Goal: Transaction & Acquisition: Purchase product/service

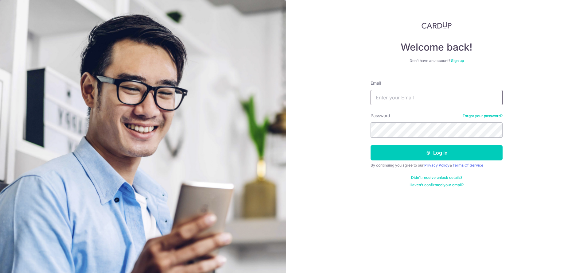
click at [432, 93] on input "Email" at bounding box center [436, 97] width 132 height 15
type input "[EMAIL_ADDRESS][DOMAIN_NAME]"
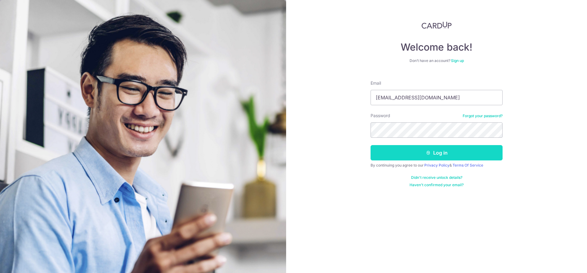
click at [421, 159] on button "Log in" at bounding box center [436, 152] width 132 height 15
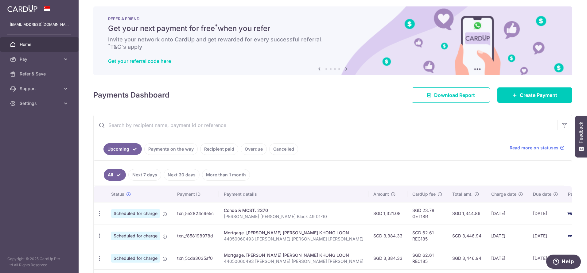
scroll to position [97, 0]
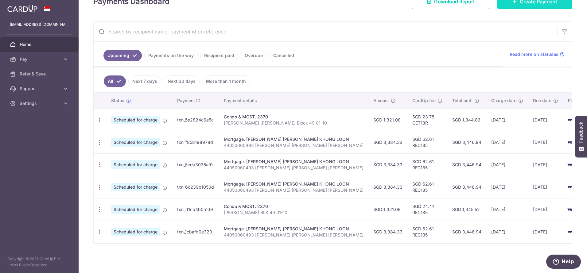
click at [527, 5] on link "Create Payment" at bounding box center [534, 1] width 75 height 15
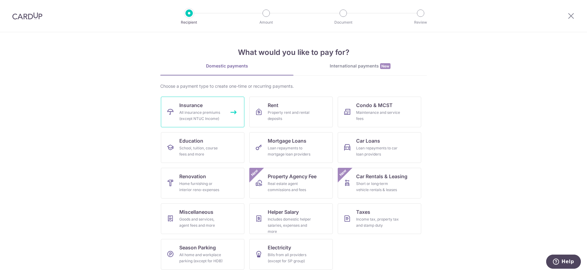
click at [216, 112] on div "All insurance premiums (except NTUC Income)" at bounding box center [201, 116] width 44 height 12
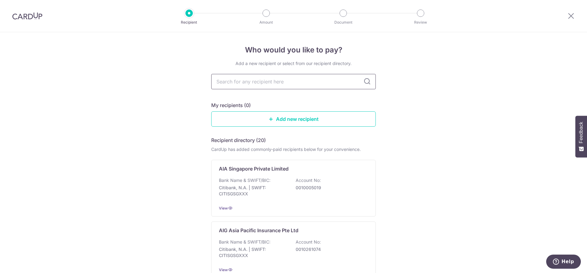
click at [281, 84] on input "text" at bounding box center [293, 81] width 165 height 15
type input "in"
type input "income"
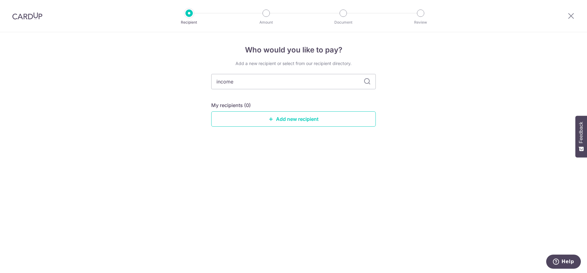
click at [369, 85] on icon at bounding box center [366, 81] width 7 height 7
click at [367, 81] on icon at bounding box center [366, 81] width 7 height 7
click at [223, 80] on input "income" at bounding box center [293, 81] width 165 height 15
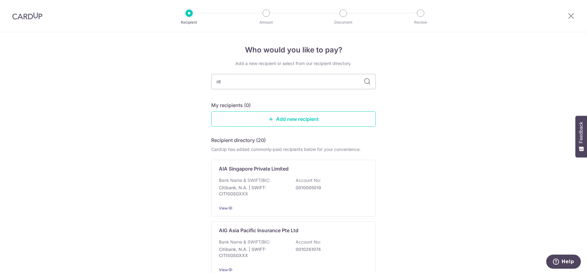
type input "ntu"
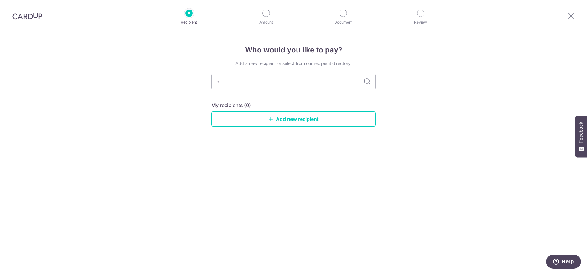
type input "n"
type input "pru"
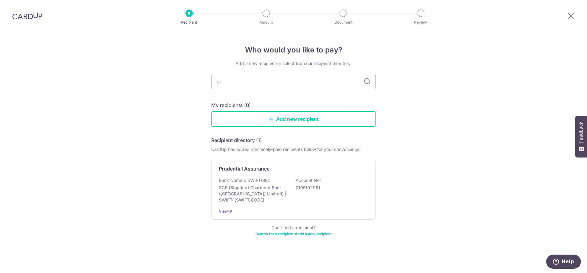
type input "p"
type input "i"
type input "in"
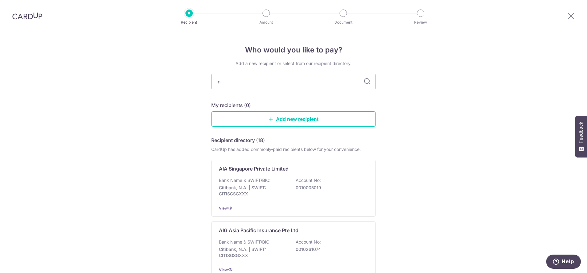
type input "i"
click at [223, 140] on h5 "Recipient directory (20)" at bounding box center [238, 140] width 55 height 7
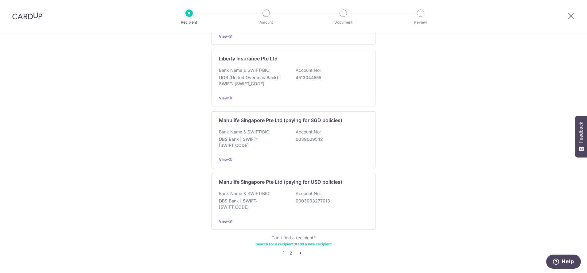
scroll to position [565, 0]
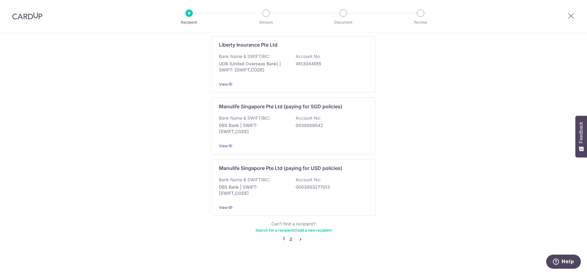
click at [287, 236] on link "2" at bounding box center [290, 239] width 7 height 7
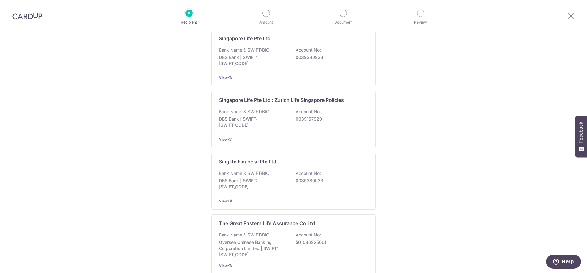
scroll to position [568, 0]
